Goal: Check status

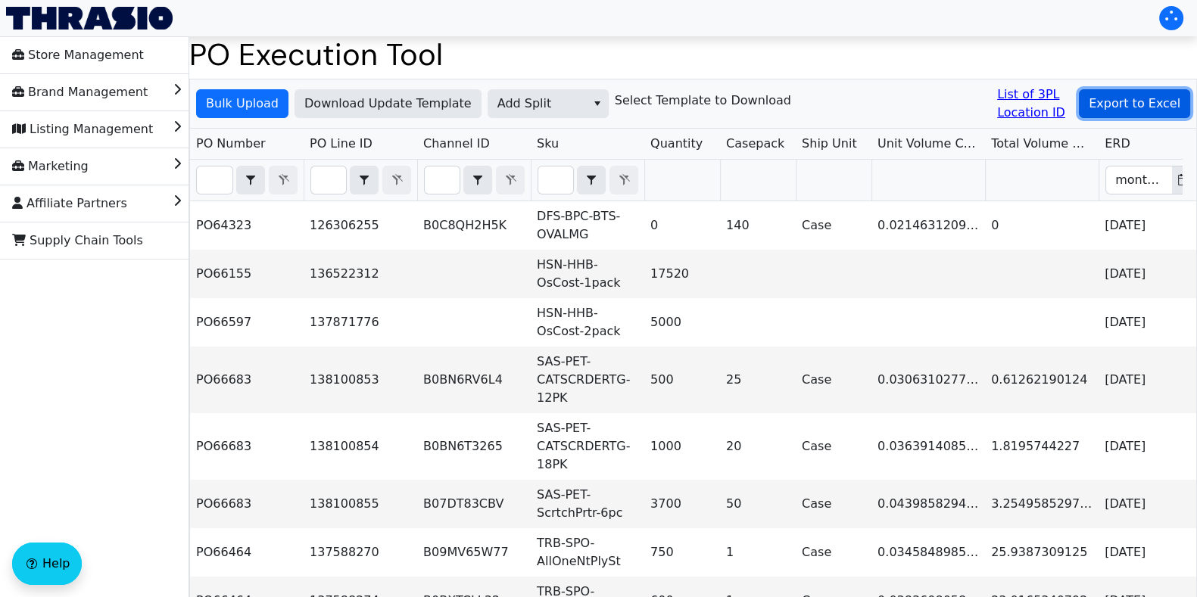
click at [1169, 111] on span "Export to Excel" at bounding box center [1135, 104] width 92 height 18
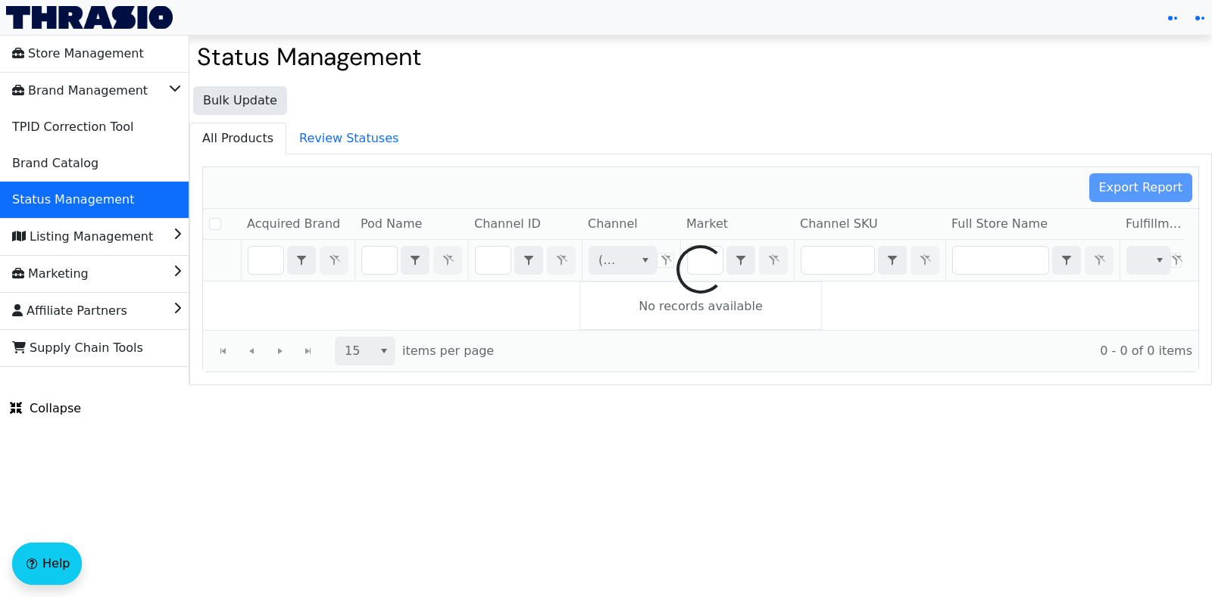
checkbox input "false"
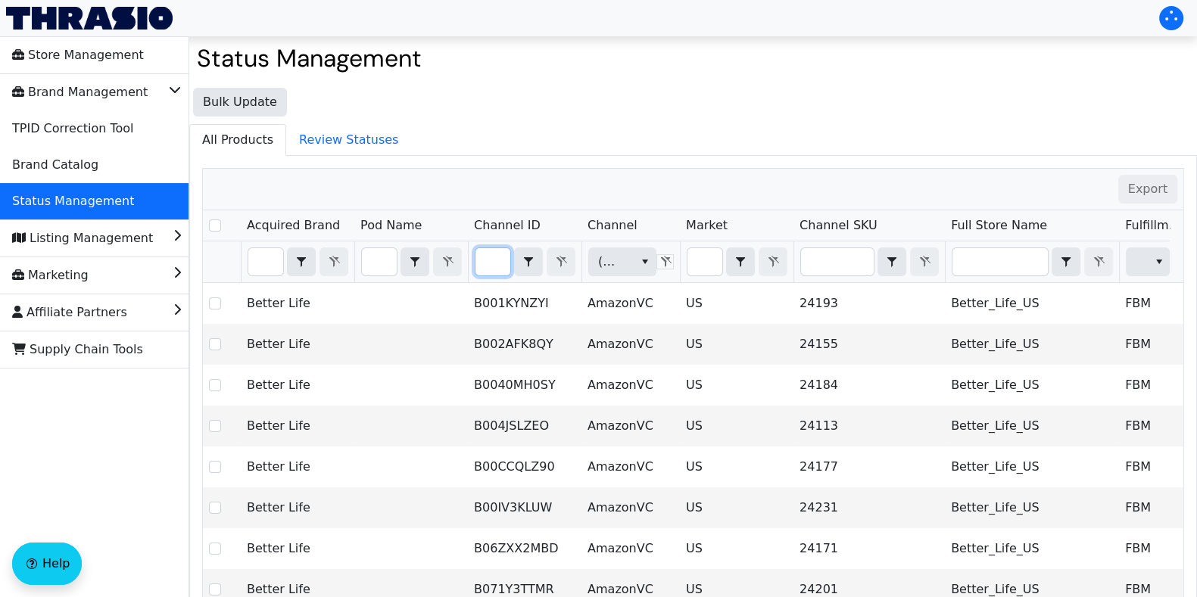
click at [485, 254] on input "Filter" at bounding box center [493, 261] width 35 height 27
type input "B084KK5P7G"
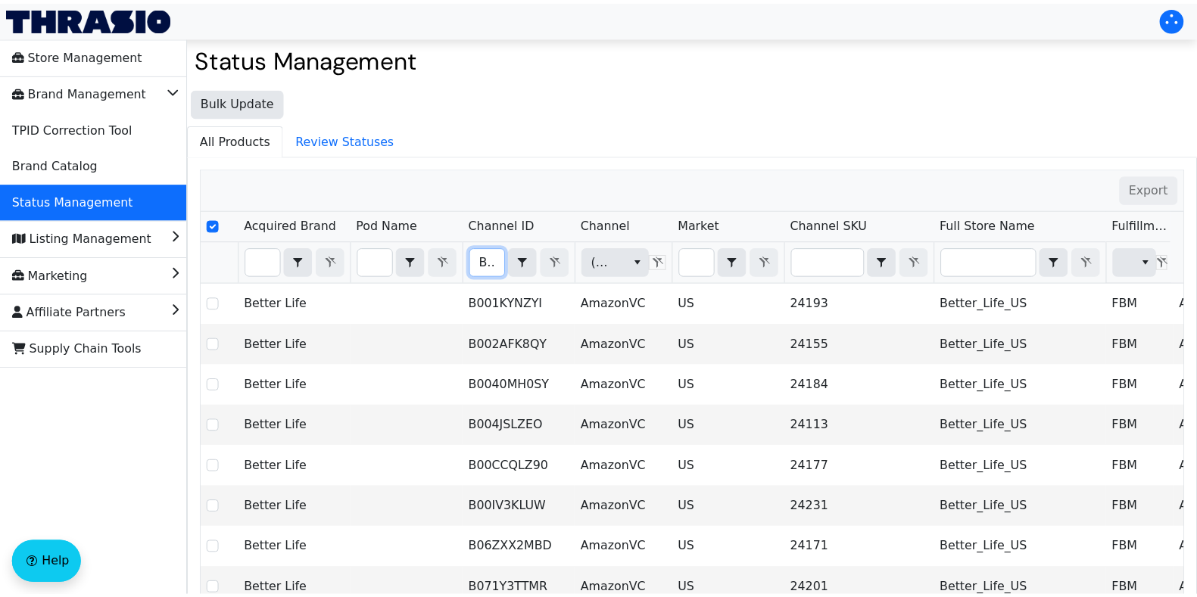
scroll to position [0, 57]
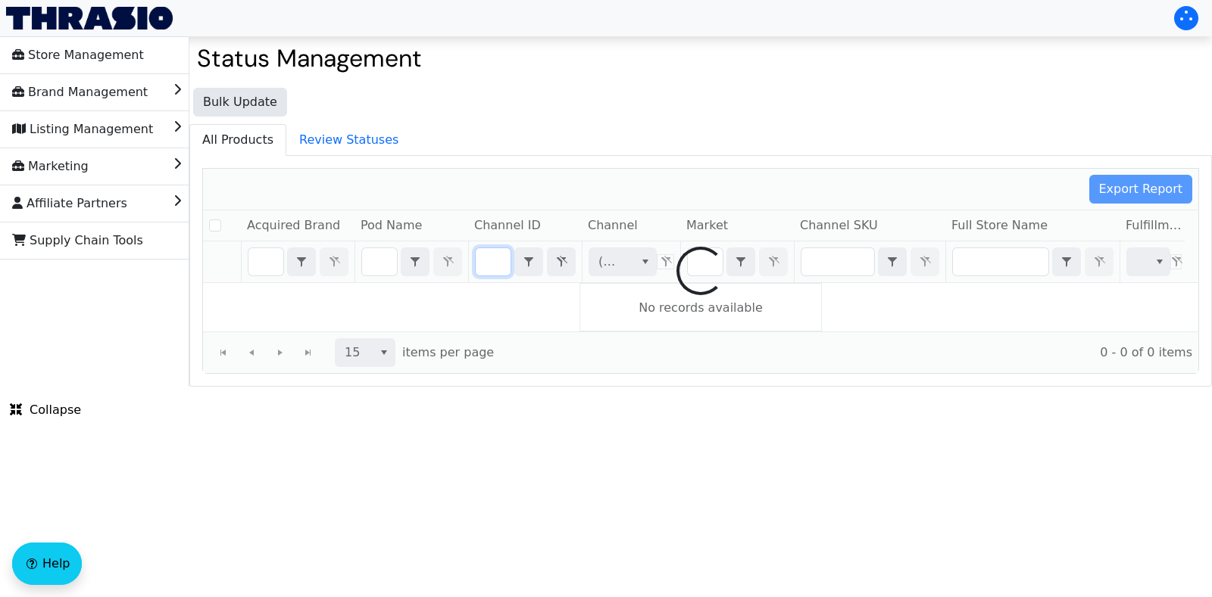
checkbox input "false"
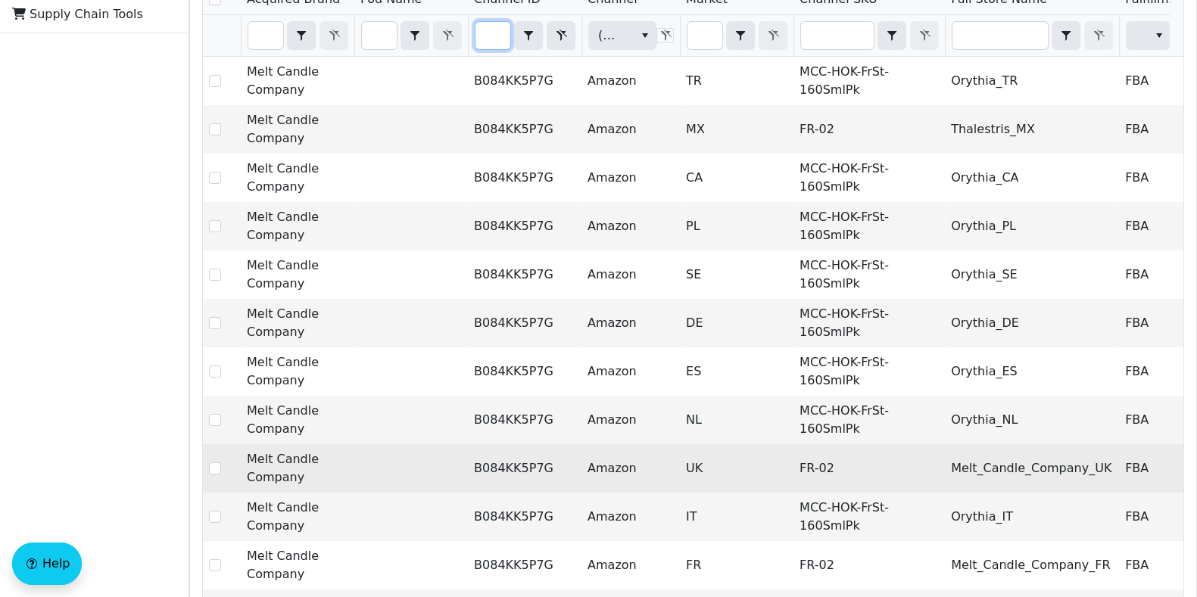
scroll to position [373, 0]
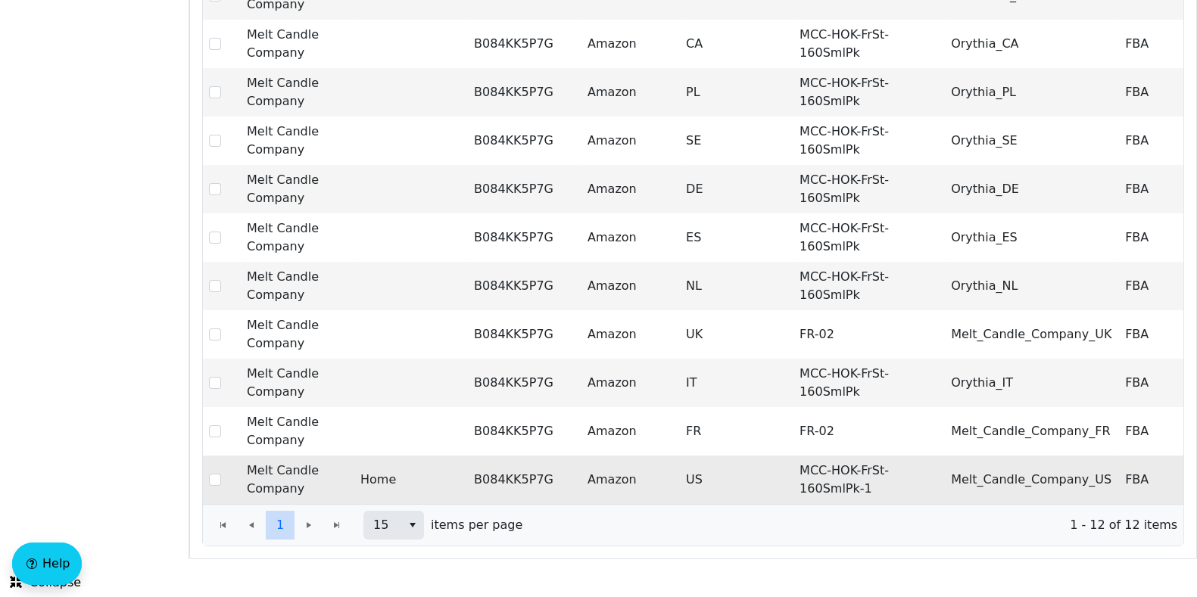
type input "B084KK5P7G"
click at [831, 457] on td "MCC-HOK-FrSt-160SmlPk-1" at bounding box center [869, 480] width 151 height 48
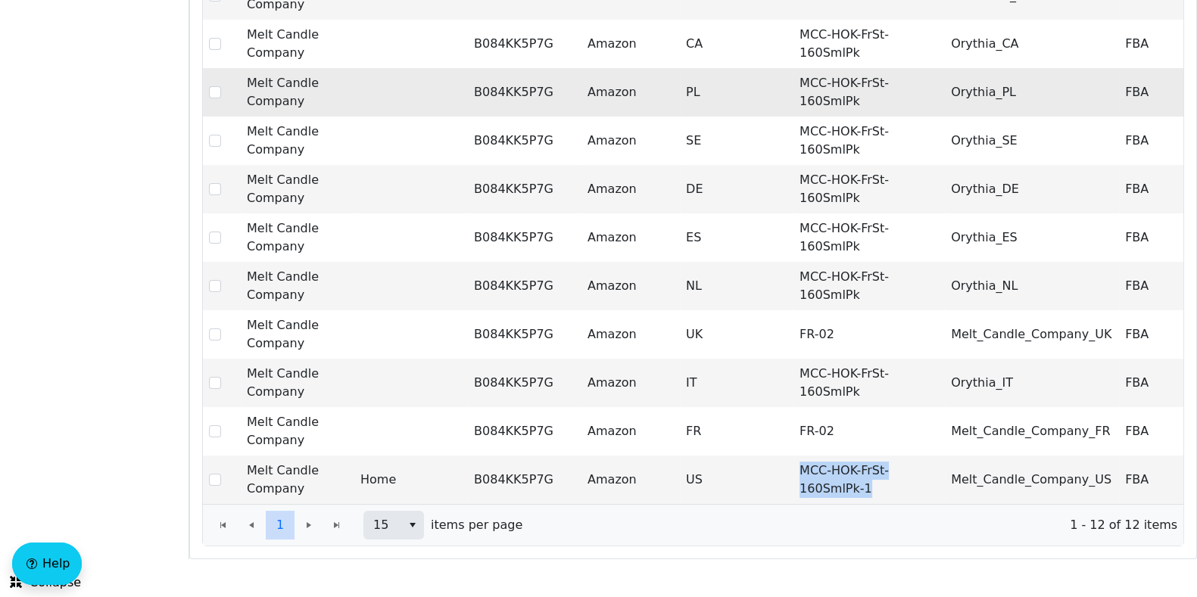
copy td "MCC-HOK-FrSt-160SmlPk-1"
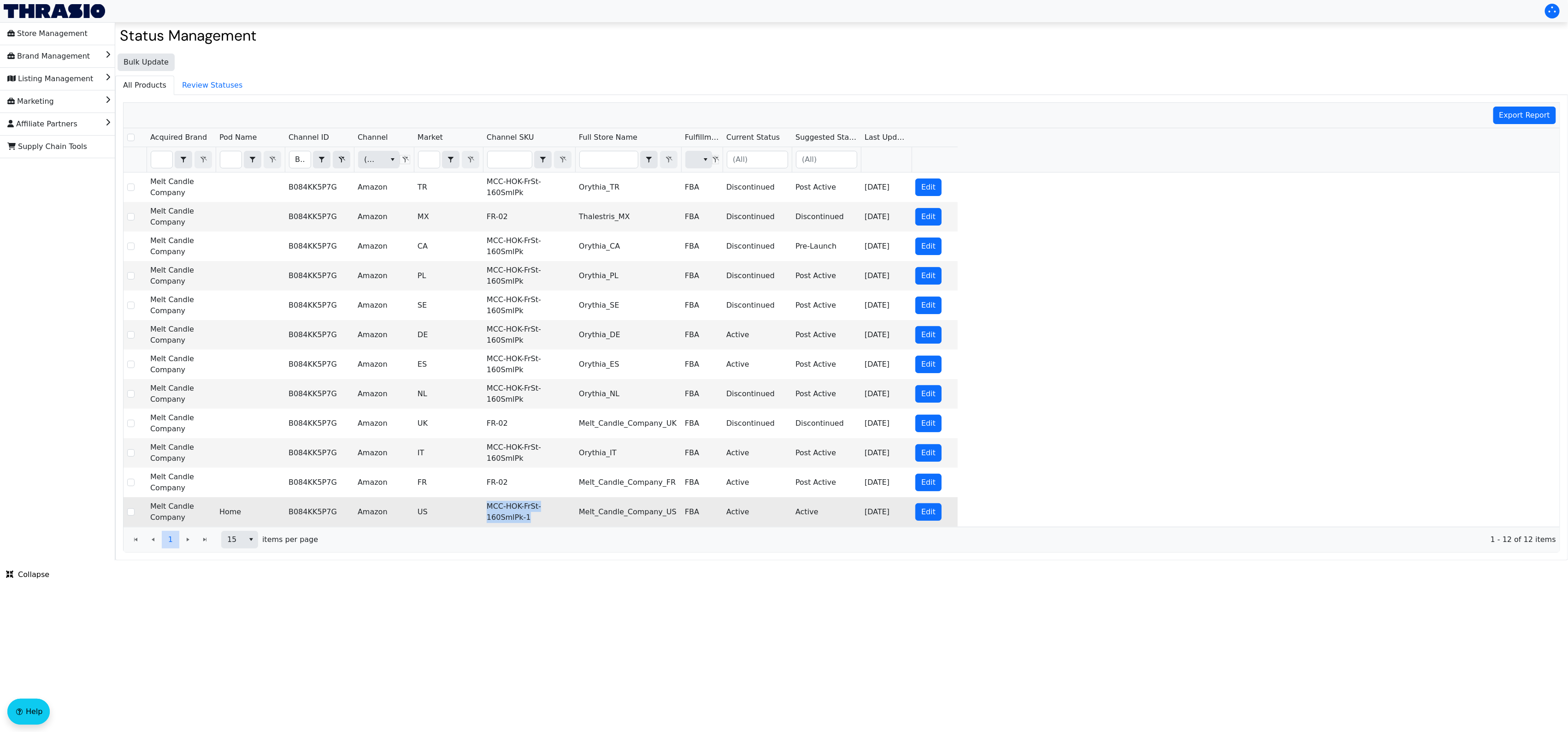
click at [320, 364] on td "B084KK5P7G" at bounding box center [320, 512] width 69 height 29
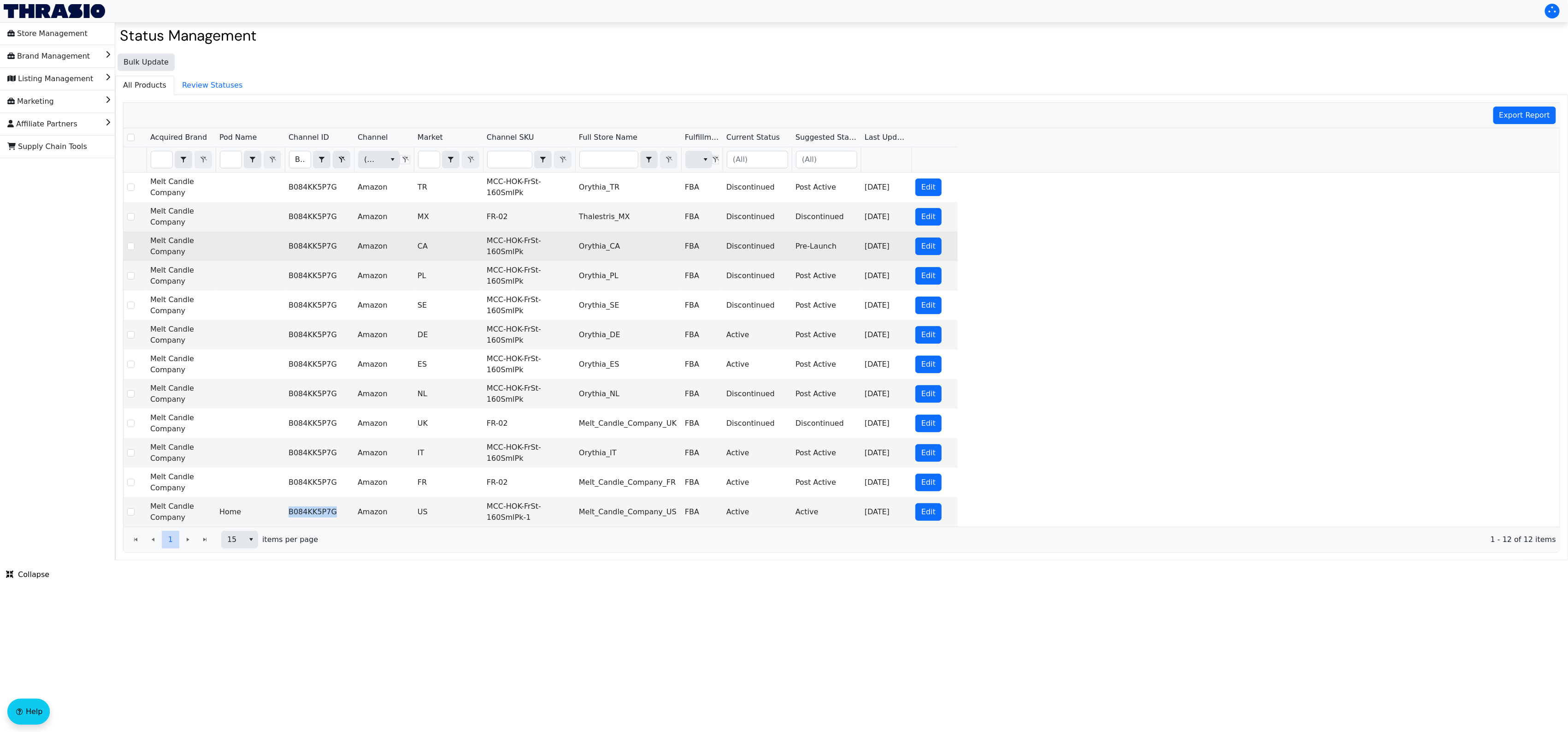
copy td "B084KK5P7G"
